Goal: Task Accomplishment & Management: Manage account settings

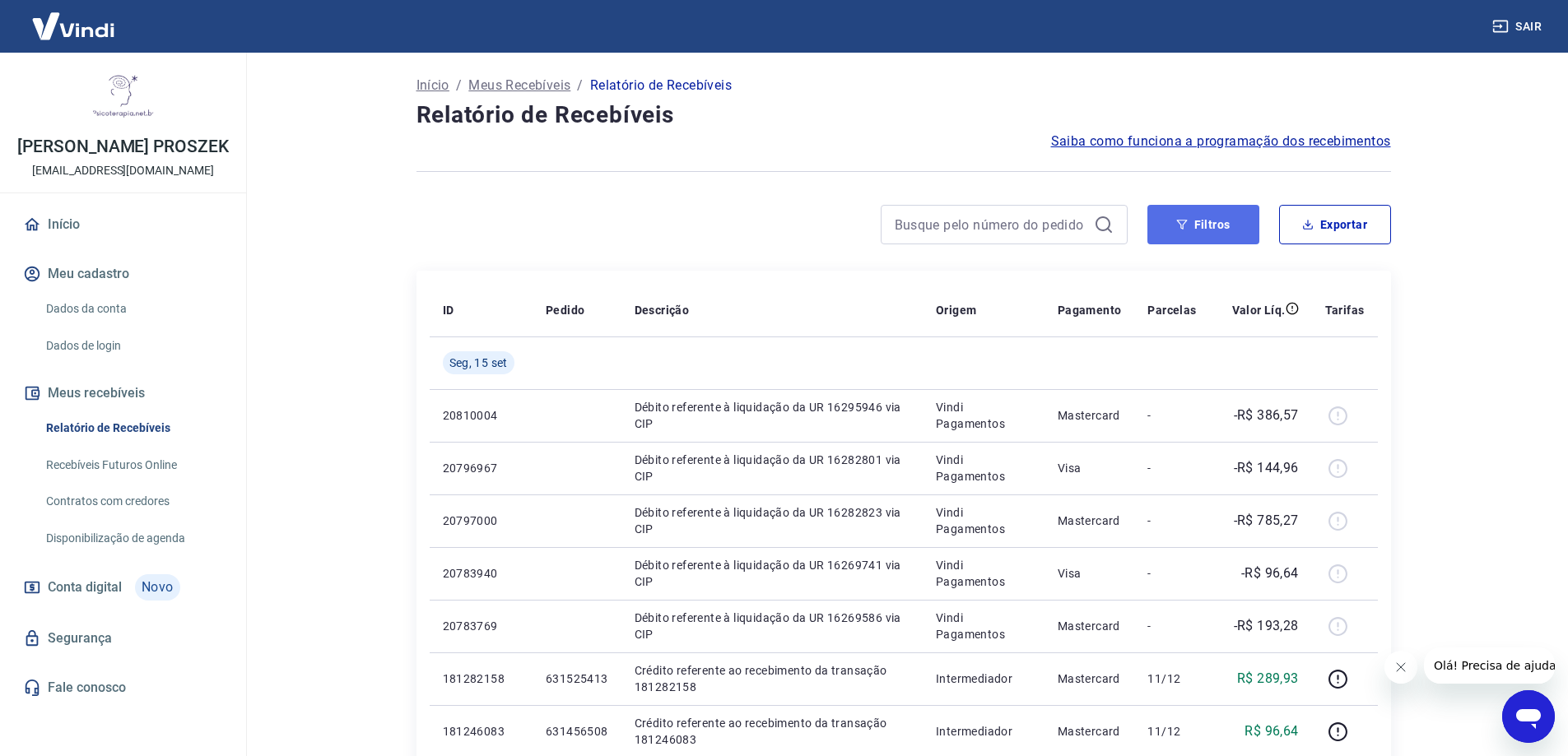
click at [1219, 229] on button "Filtros" at bounding box center [1203, 224] width 112 height 40
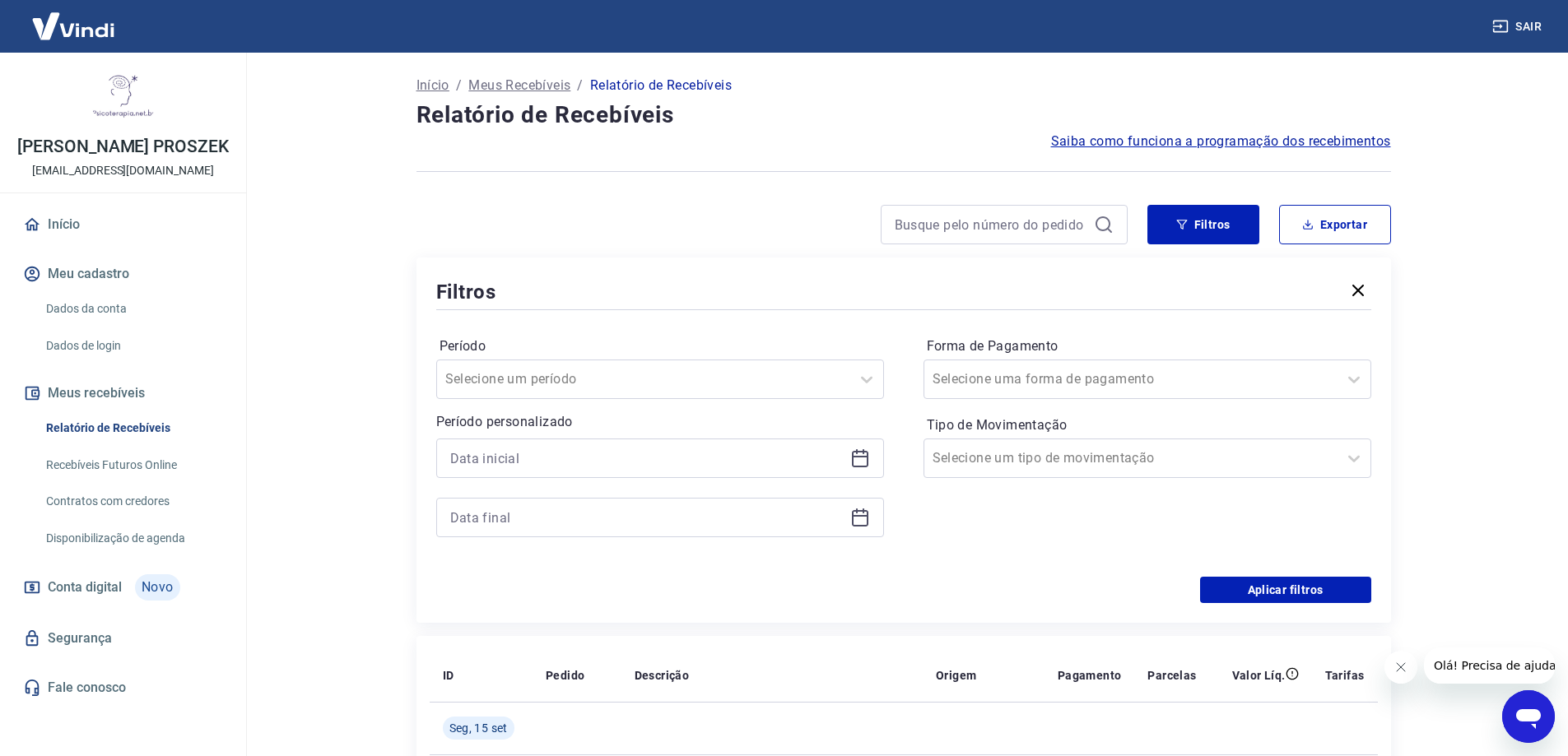
click at [860, 463] on icon at bounding box center [860, 458] width 19 height 19
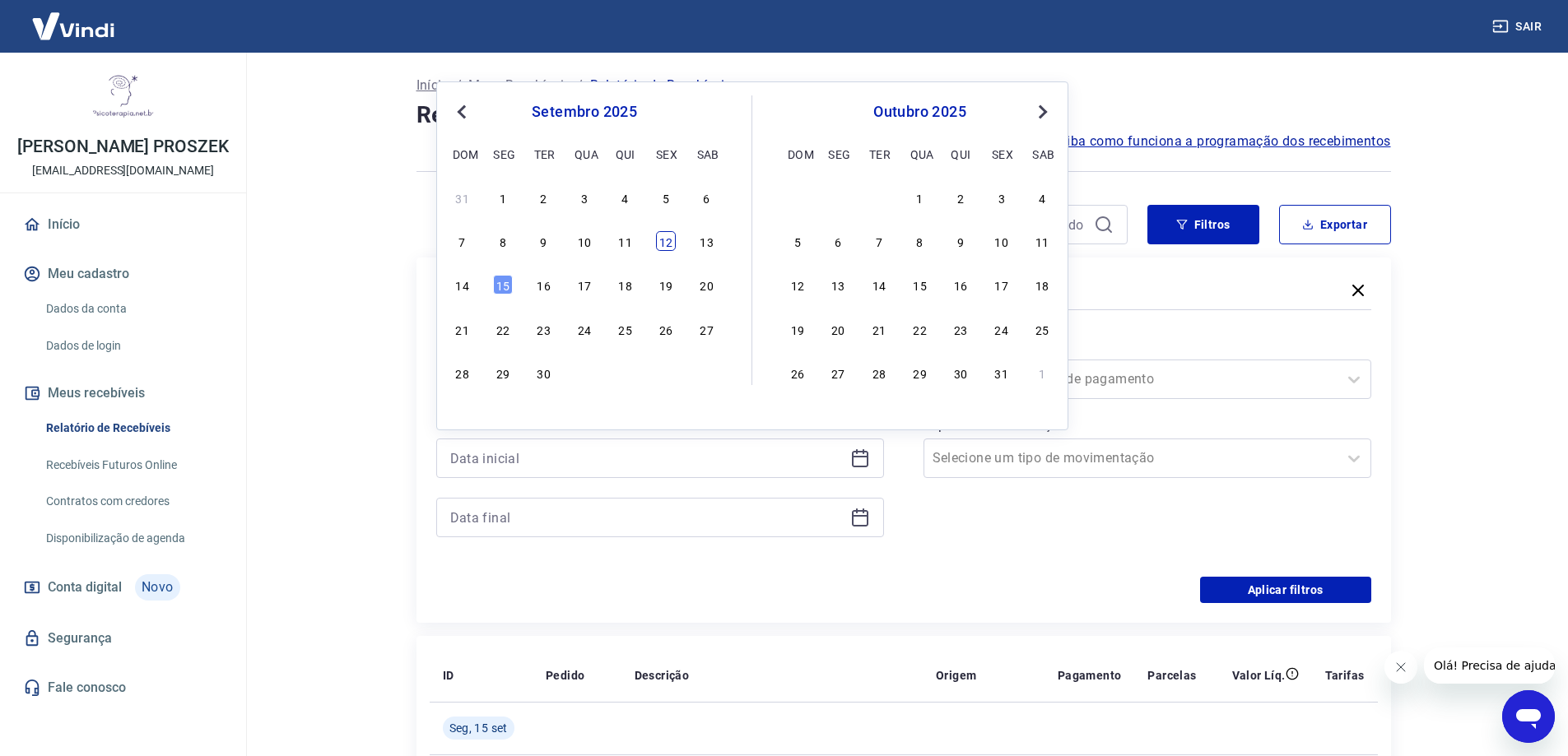
click at [675, 249] on div "12" at bounding box center [666, 241] width 19 height 19
type input "[DATE]"
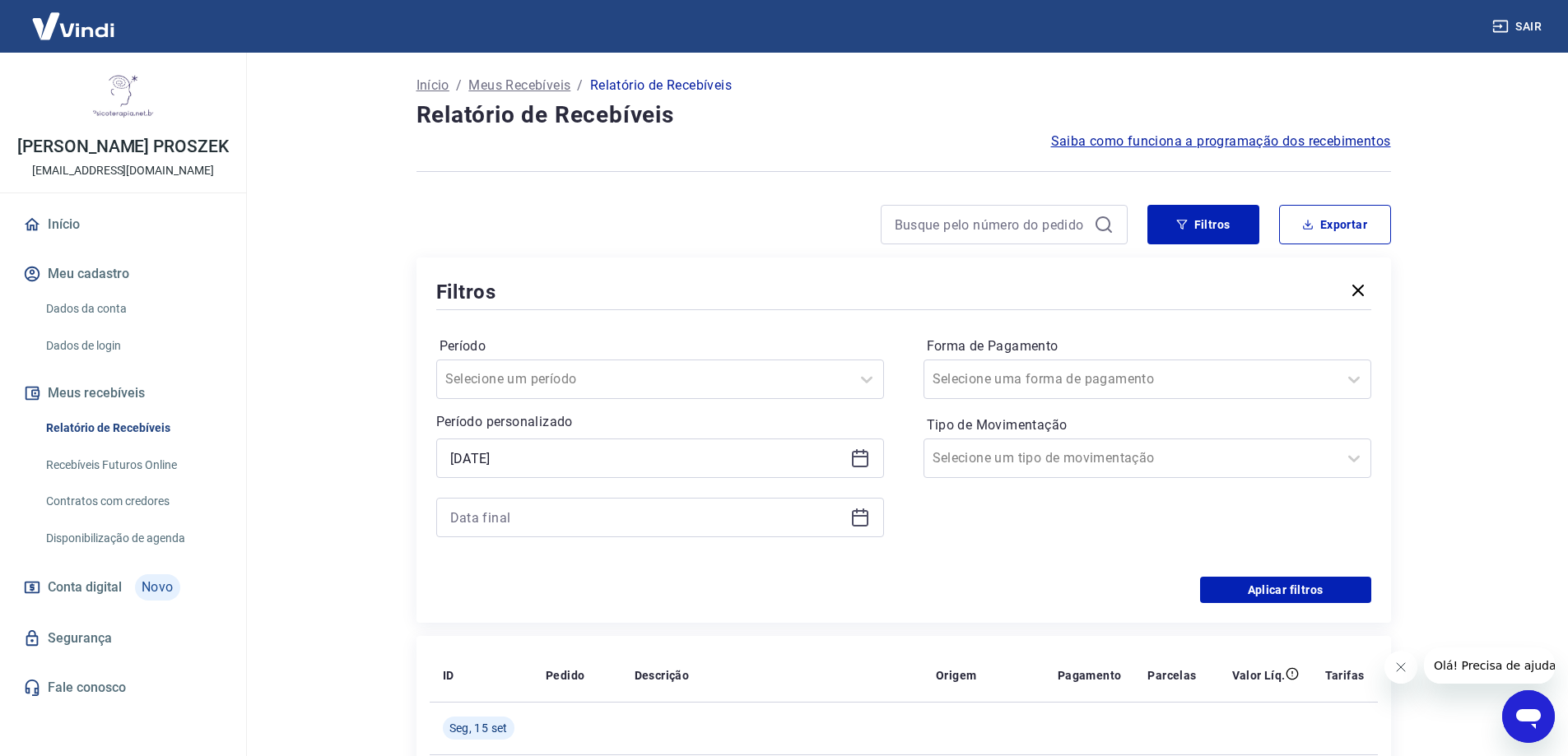
click at [860, 518] on icon at bounding box center [860, 518] width 19 height 19
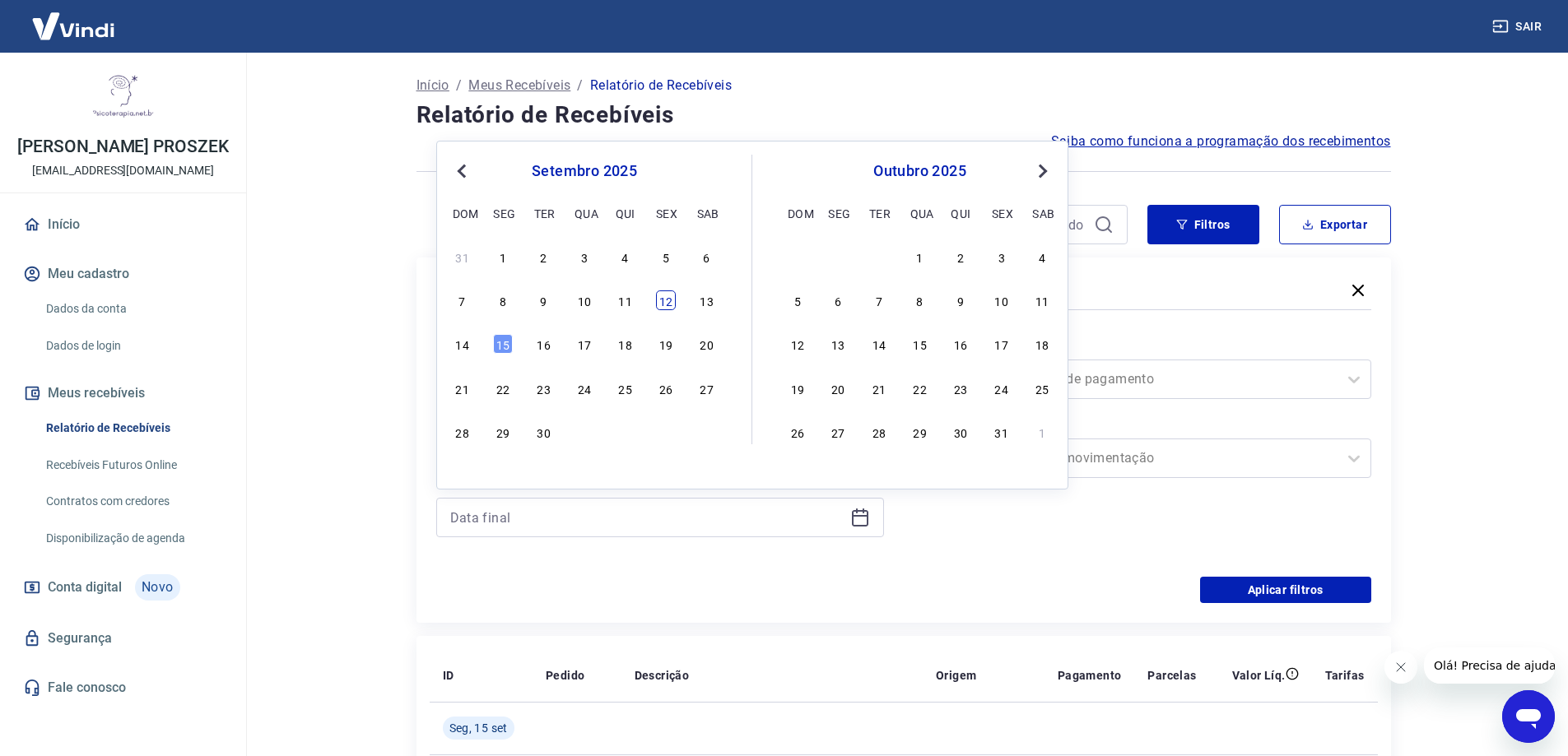
click at [670, 310] on div "12" at bounding box center [666, 300] width 19 height 19
type input "[DATE]"
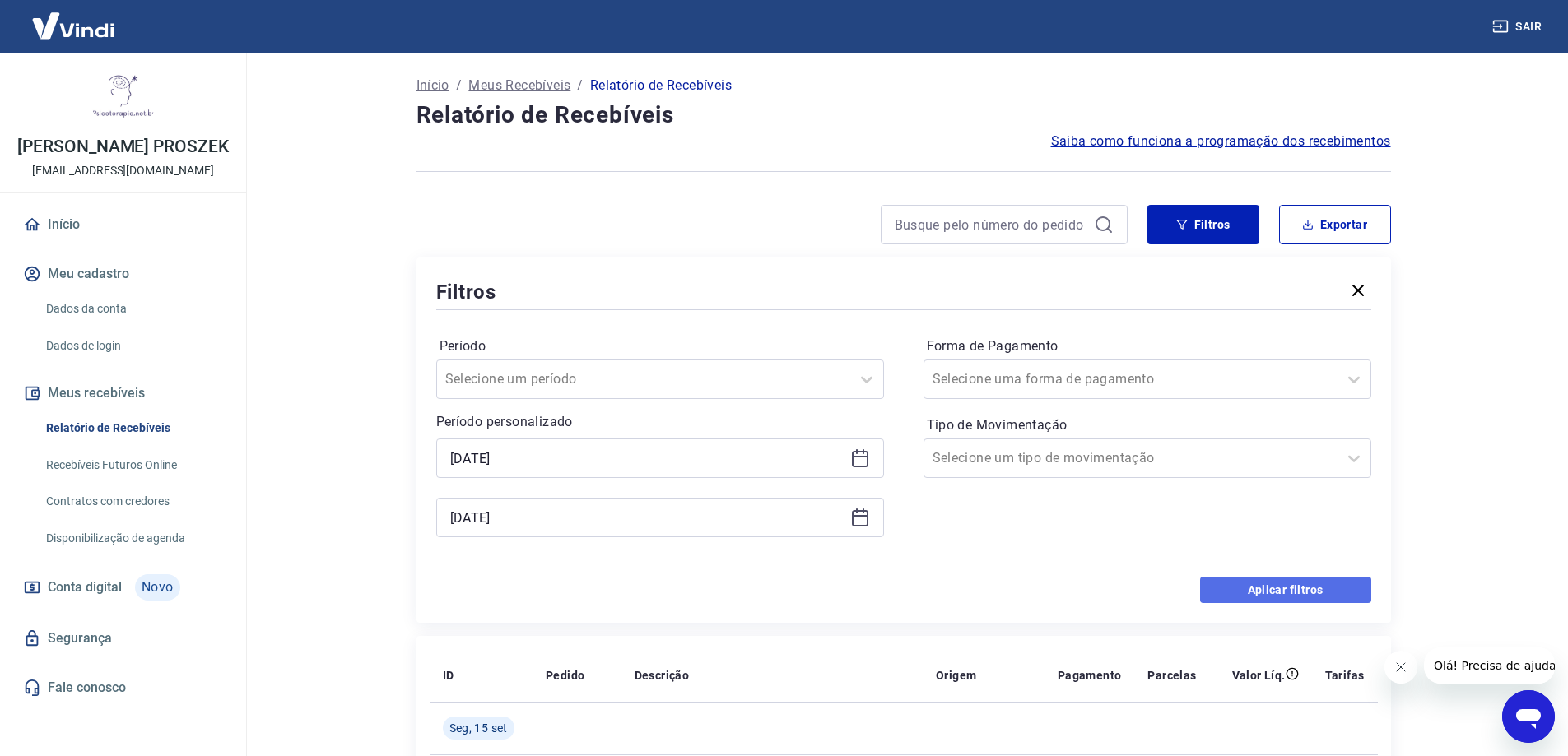
click at [1253, 594] on button "Aplicar filtros" at bounding box center [1286, 590] width 171 height 26
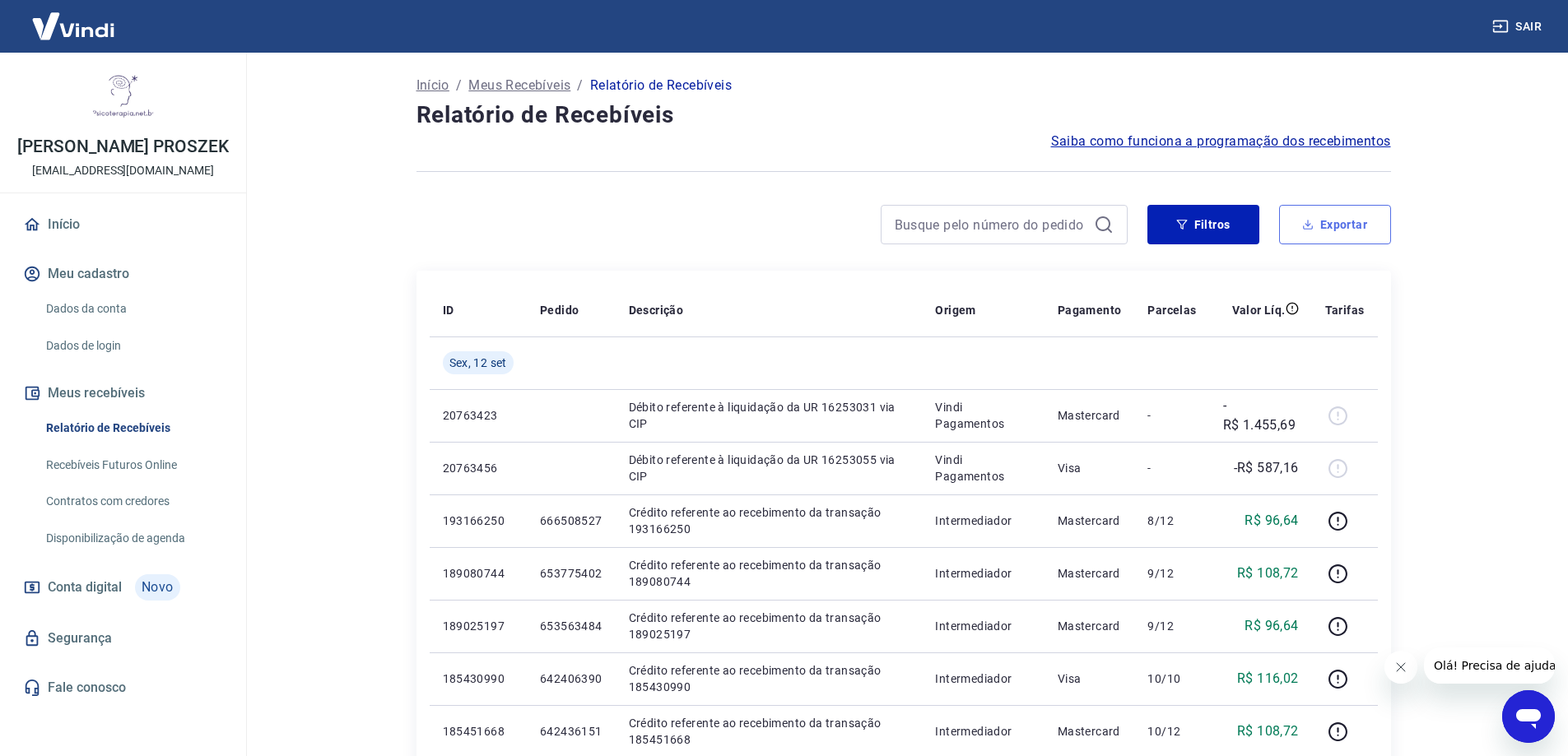
click at [1360, 226] on button "Exportar" at bounding box center [1335, 224] width 112 height 40
type input "[DATE]"
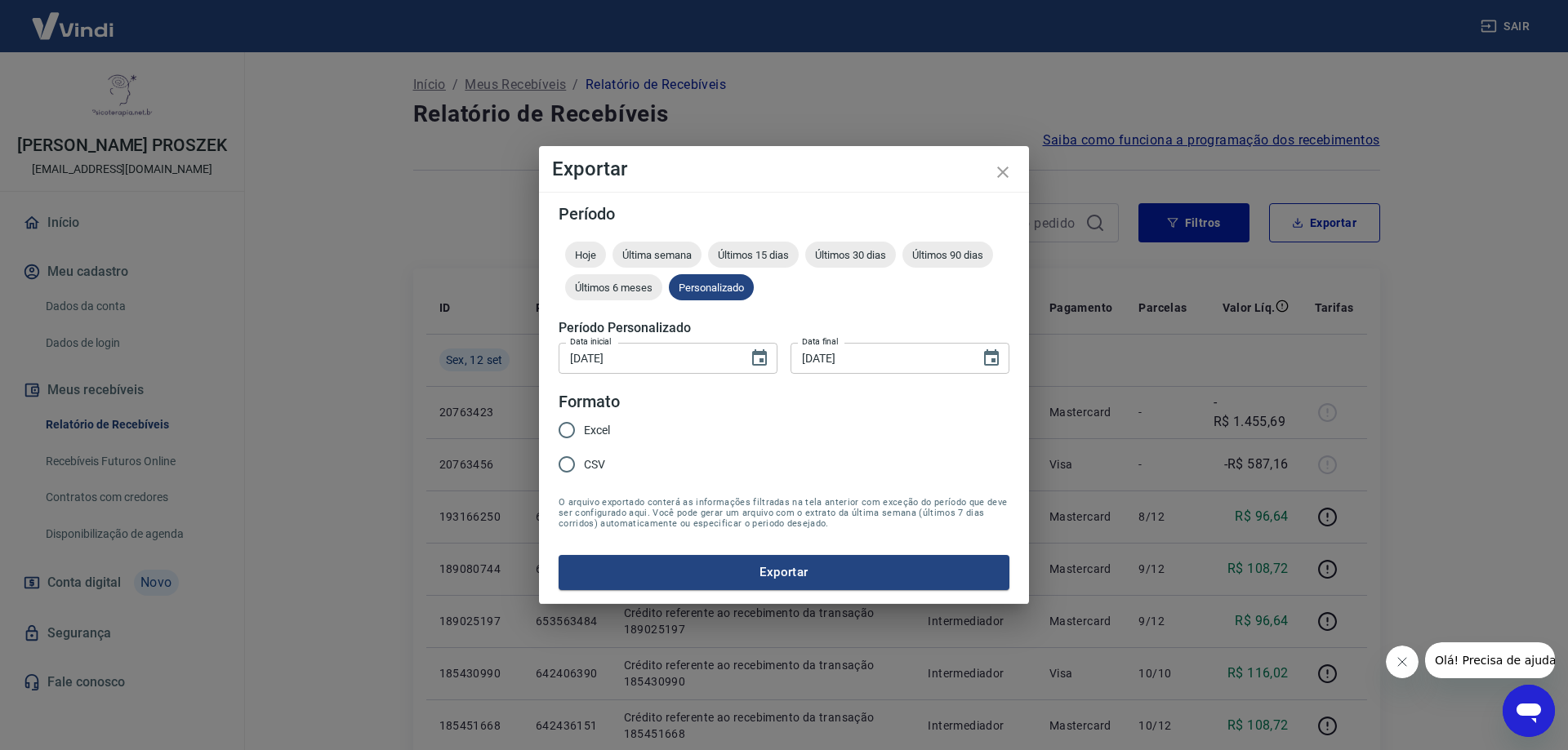
click at [557, 435] on input "Excel" at bounding box center [566, 430] width 34 height 34
radio input "true"
click at [684, 569] on button "Exportar" at bounding box center [784, 572] width 451 height 34
